Goal: Unclear

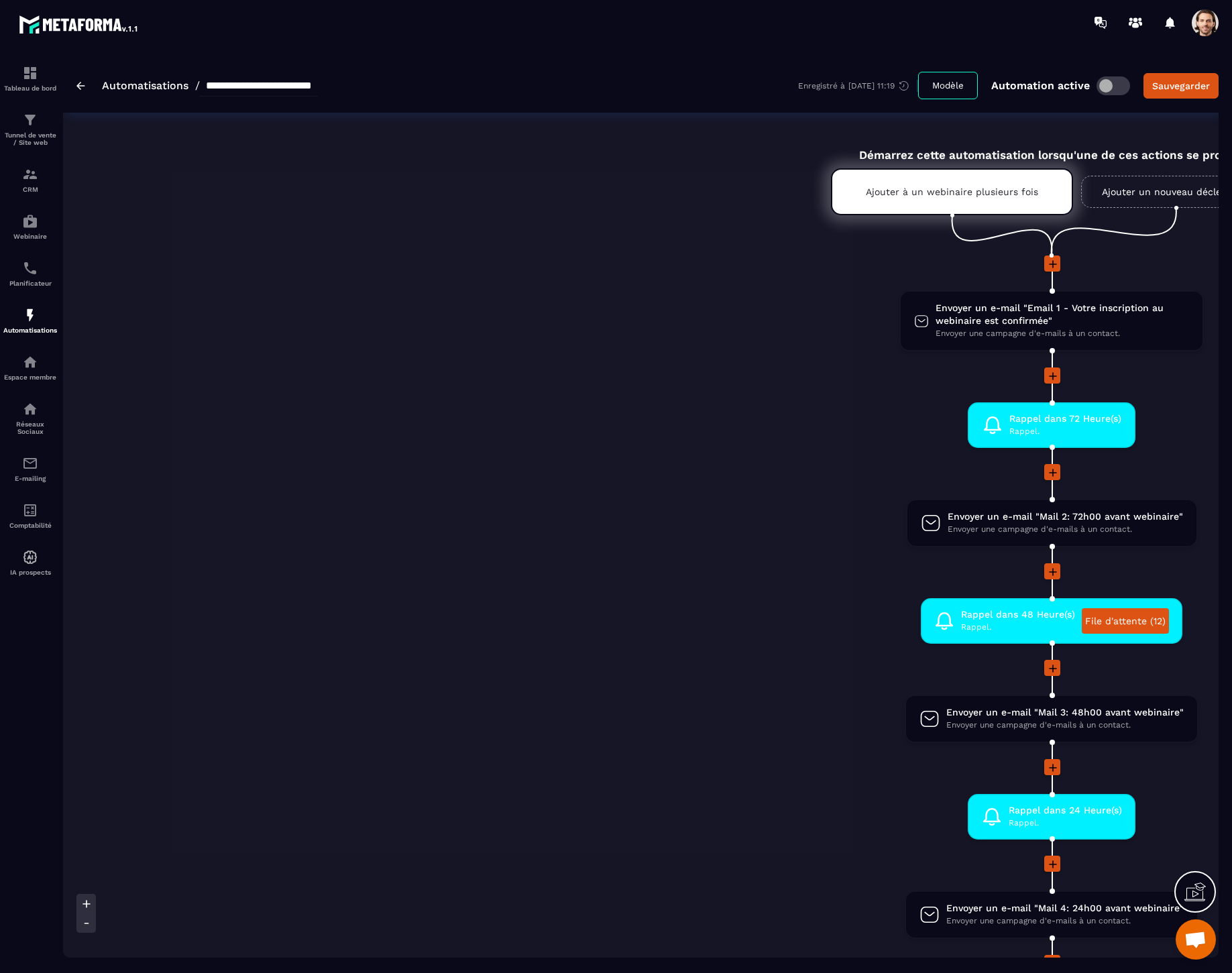
scroll to position [0, 332]
